Goal: Find specific page/section: Find specific page/section

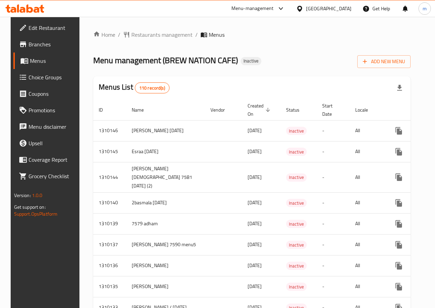
click at [45, 41] on span "Branches" at bounding box center [53, 44] width 49 height 8
click at [29, 44] on span "Branches" at bounding box center [53, 44] width 49 height 8
click at [50, 29] on span "Edit Restaurant" at bounding box center [53, 28] width 49 height 8
